Goal: Check status: Check status

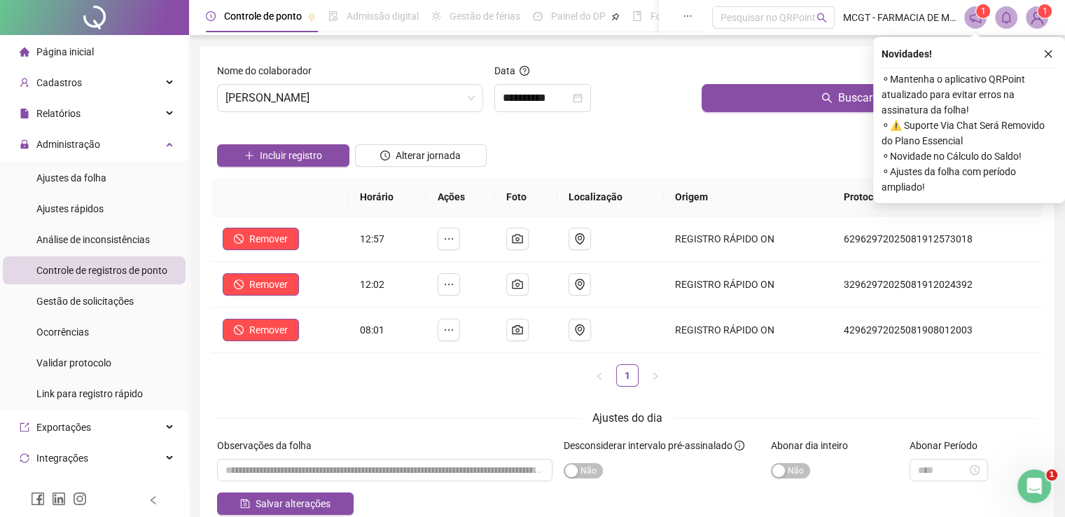
scroll to position [291, 0]
click at [412, 102] on span "[PERSON_NAME]" at bounding box center [349, 98] width 249 height 27
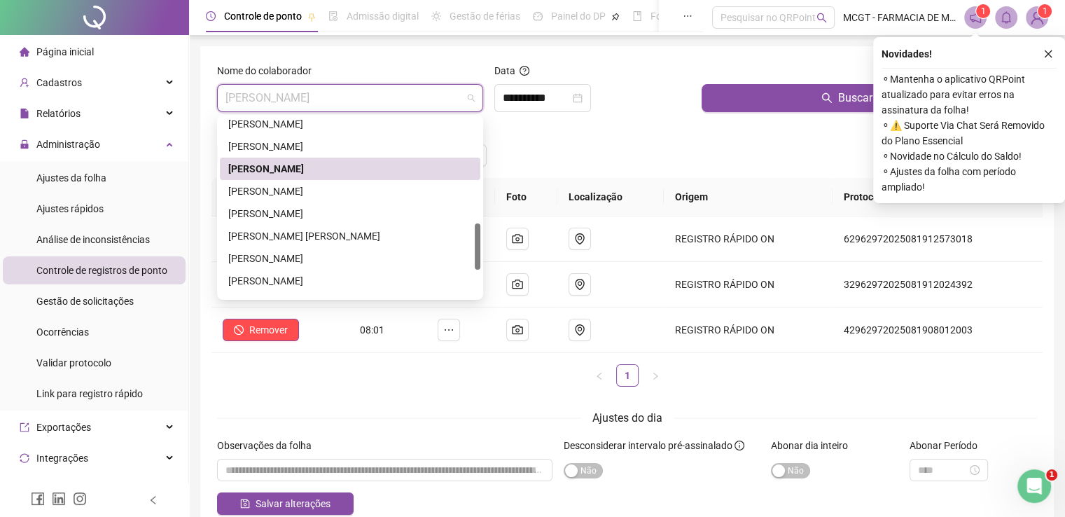
scroll to position [417, 0]
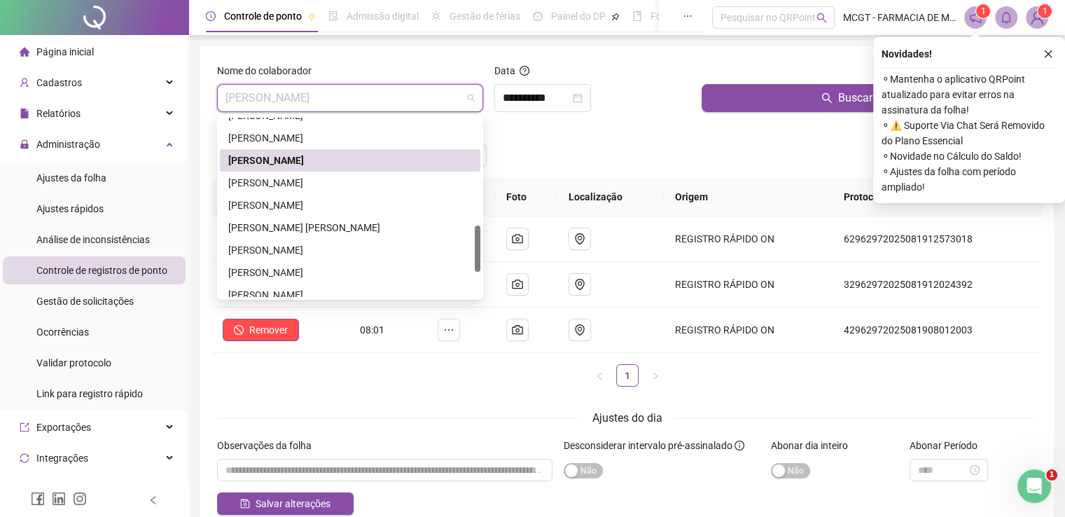
drag, startPoint x: 475, startPoint y: 209, endPoint x: 482, endPoint y: 241, distance: 32.8
click at [482, 241] on div "147311 54779 8765 [PERSON_NAME] [PERSON_NAME] [PERSON_NAME]" at bounding box center [350, 207] width 266 height 185
click at [403, 247] on div "[PERSON_NAME]" at bounding box center [350, 249] width 244 height 15
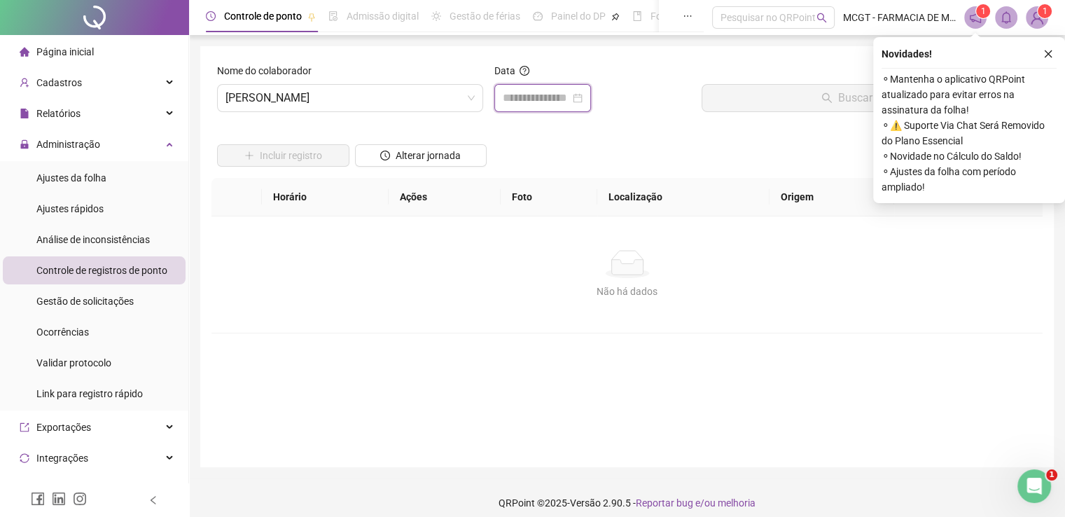
click at [570, 100] on input at bounding box center [536, 98] width 67 height 17
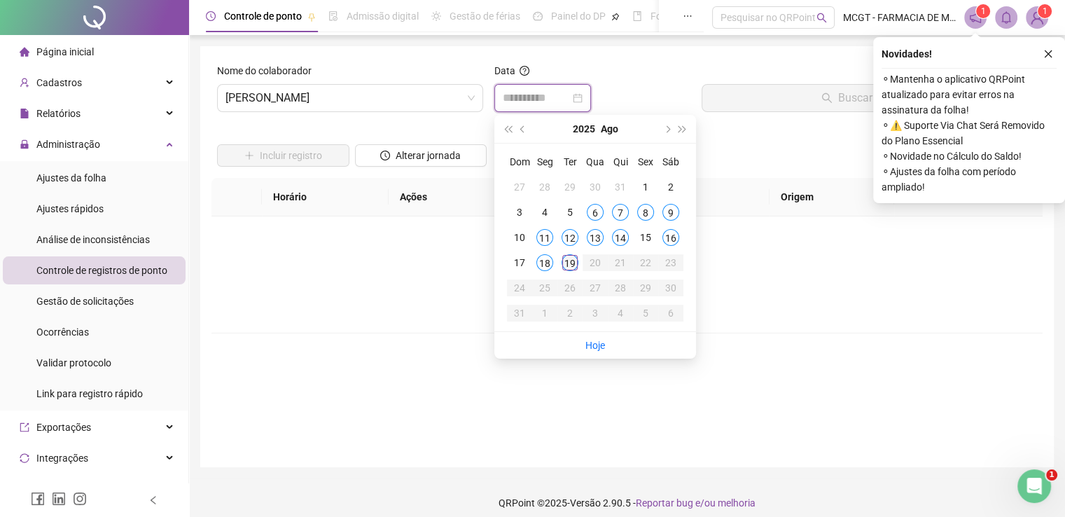
type input "**********"
click at [574, 261] on div "19" at bounding box center [569, 262] width 17 height 17
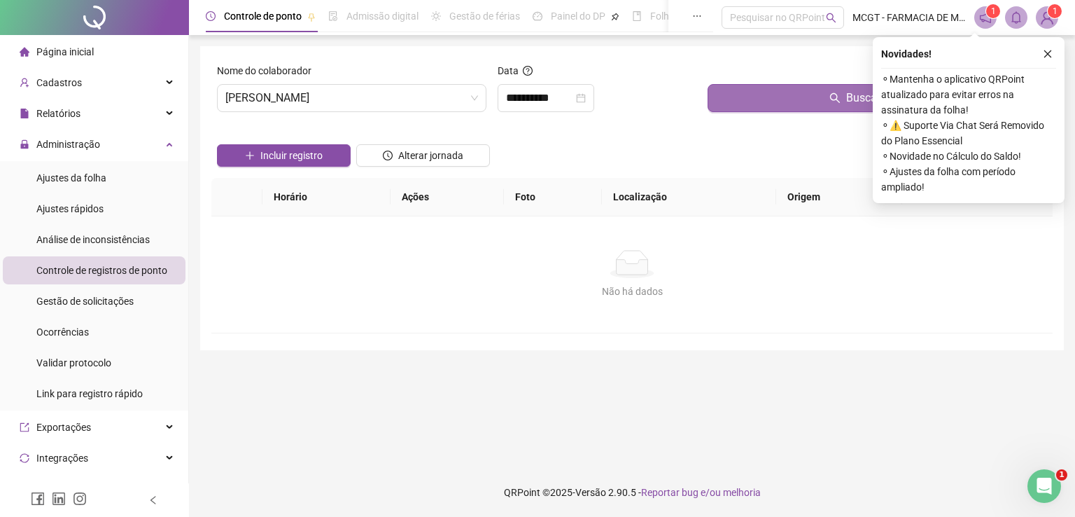
click at [806, 96] on button "Buscar registros" at bounding box center [878, 98] width 340 height 28
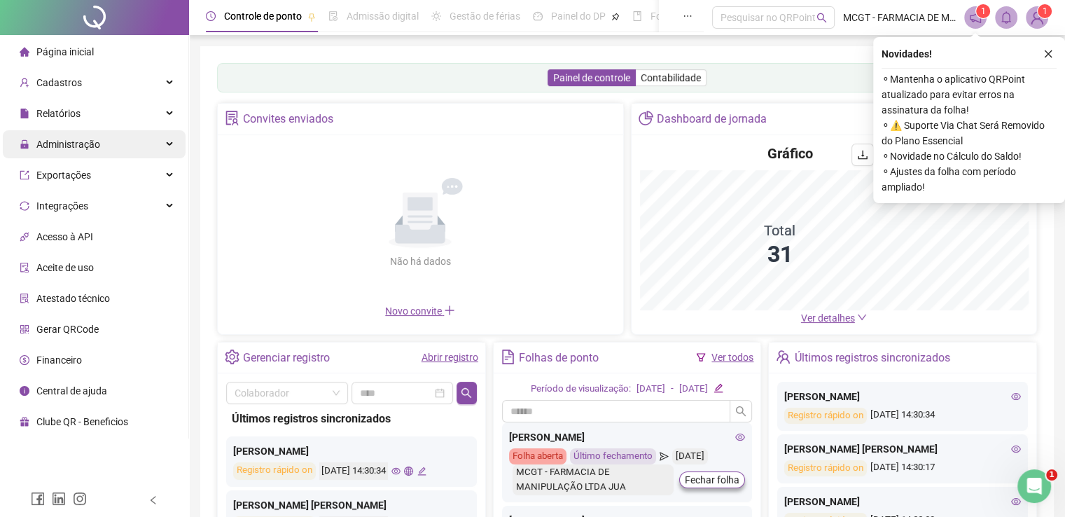
click at [96, 147] on span "Administração" at bounding box center [68, 144] width 64 height 11
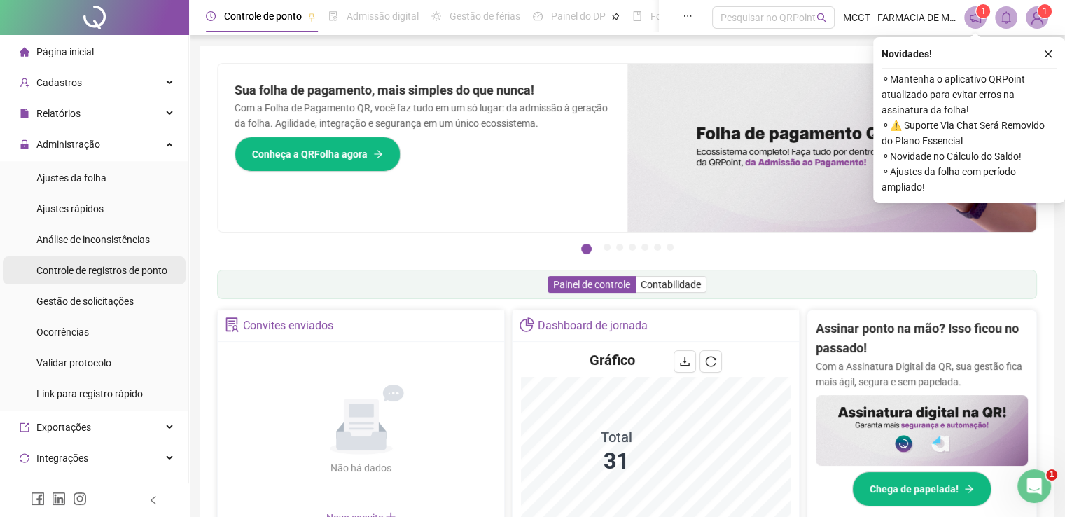
click at [106, 267] on span "Controle de registros de ponto" at bounding box center [101, 270] width 131 height 11
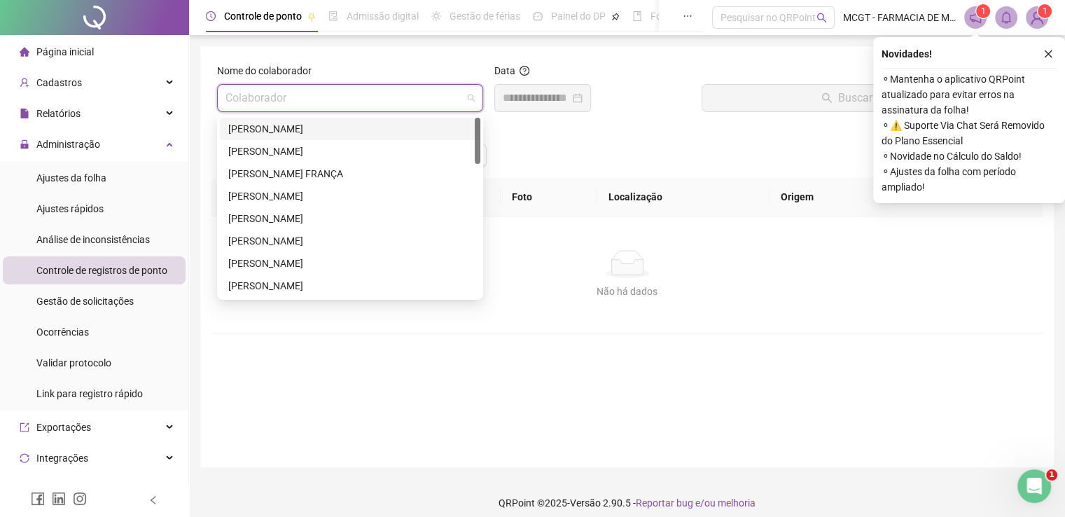
click at [453, 88] on input "search" at bounding box center [343, 98] width 237 height 27
click at [428, 154] on div "ANA CAROLINE GOMES NASCIMENTO" at bounding box center [350, 151] width 244 height 15
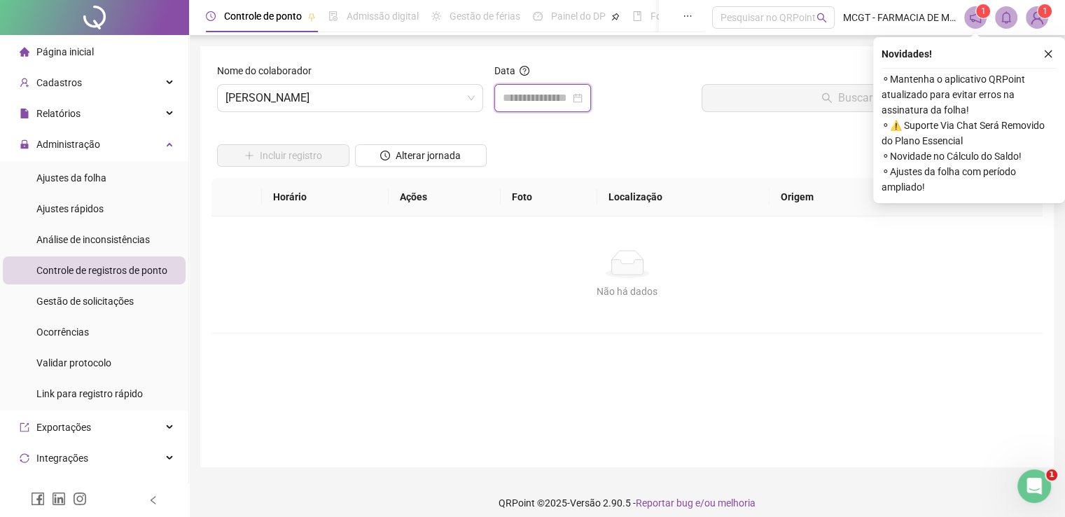
click at [540, 93] on input at bounding box center [536, 98] width 67 height 17
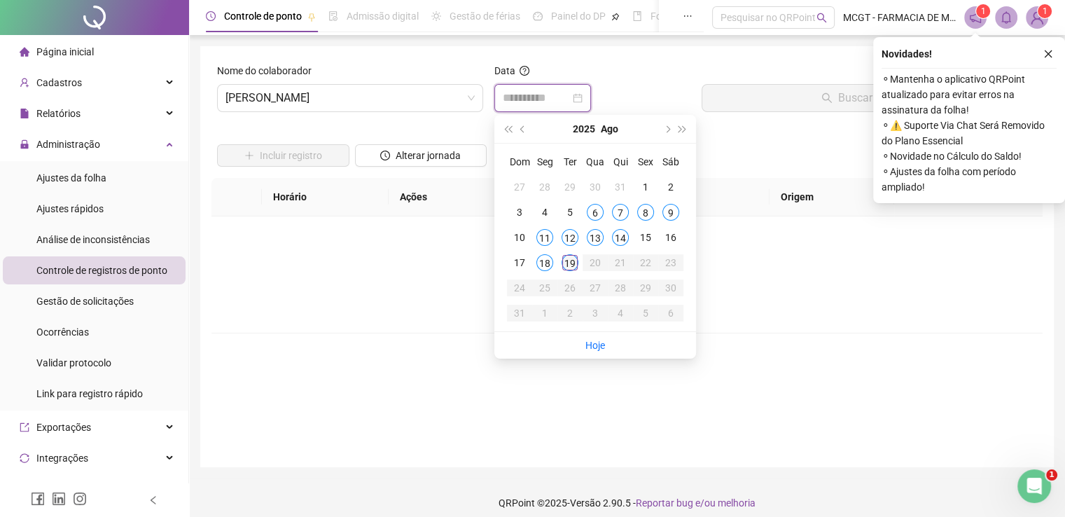
type input "**********"
click at [568, 268] on div "19" at bounding box center [569, 262] width 17 height 17
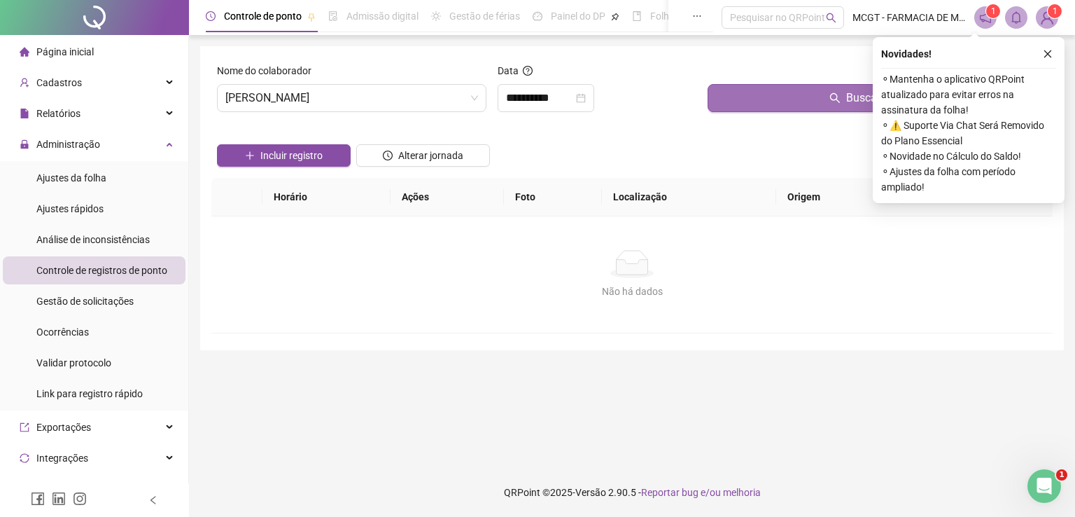
click at [833, 97] on icon "search" at bounding box center [835, 97] width 11 height 11
